Goal: Task Accomplishment & Management: Manage account settings

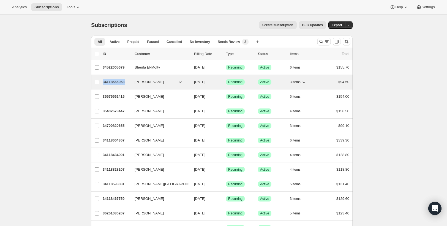
click at [115, 81] on p "34118566063" at bounding box center [116, 81] width 27 height 5
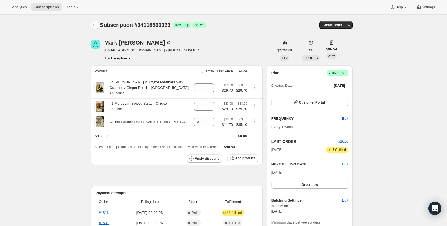
click at [94, 25] on icon "Subscriptions" at bounding box center [94, 24] width 5 height 5
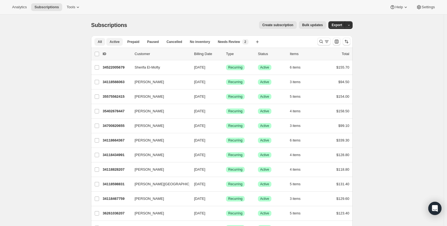
click at [113, 41] on span "Active" at bounding box center [114, 42] width 10 height 4
click at [155, 40] on span "Paused" at bounding box center [153, 42] width 12 height 4
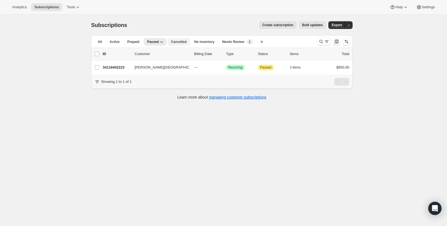
click at [181, 43] on span "Cancelled" at bounding box center [179, 42] width 16 height 4
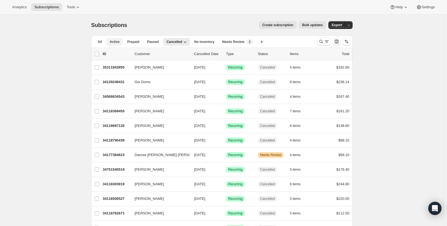
click at [119, 43] on span "Active" at bounding box center [114, 42] width 10 height 4
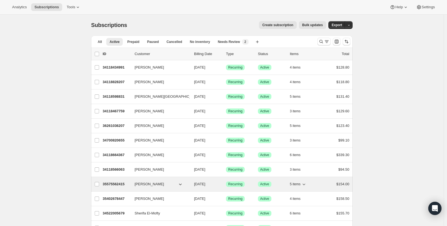
click at [123, 183] on p "35575562415" at bounding box center [116, 183] width 27 height 5
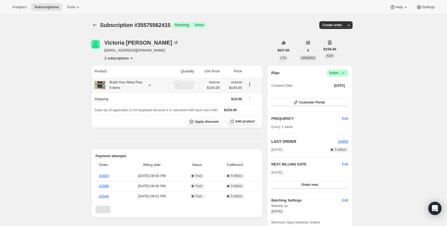
click at [152, 85] on icon at bounding box center [149, 84] width 5 height 5
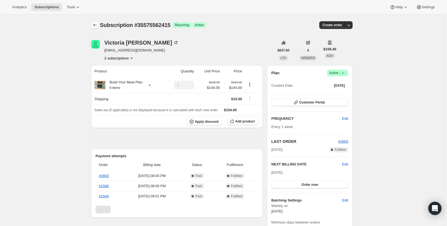
click at [98, 28] on button "Subscriptions" at bounding box center [95, 25] width 8 height 8
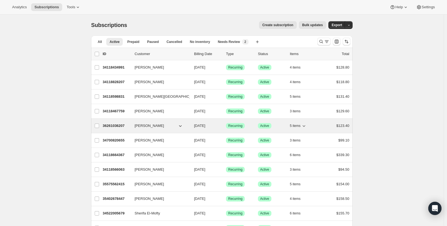
click at [113, 126] on p "36261036207" at bounding box center [116, 125] width 27 height 5
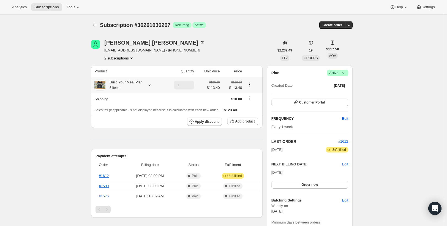
click at [152, 86] on icon at bounding box center [149, 84] width 5 height 5
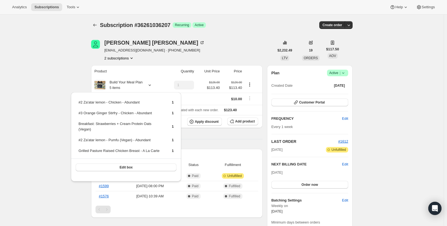
click at [50, 103] on div "Subscription #36261036207. This page is ready Subscription #36261036207 Success…" at bounding box center [221, 227] width 443 height 424
